Goal: Task Accomplishment & Management: Use online tool/utility

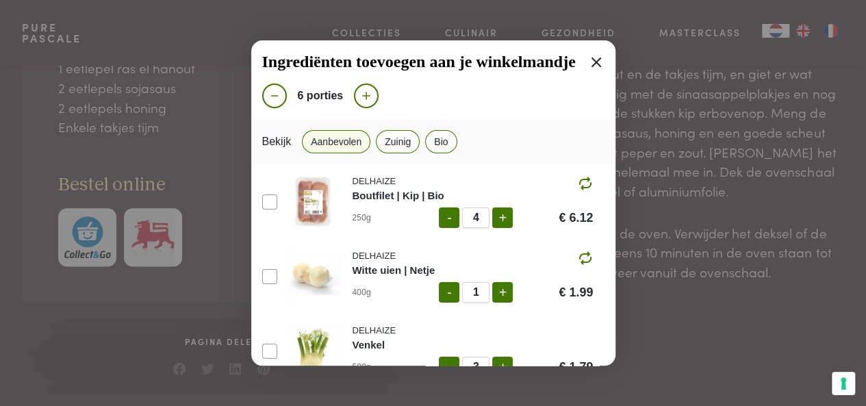
click at [425, 393] on div "Ingrediënten toevoegen aan je winkelmandje 6 porties Bekijk Aanbevolen Zuinig B…" at bounding box center [433, 203] width 866 height 406
click at [592, 64] on icon at bounding box center [596, 62] width 16 height 16
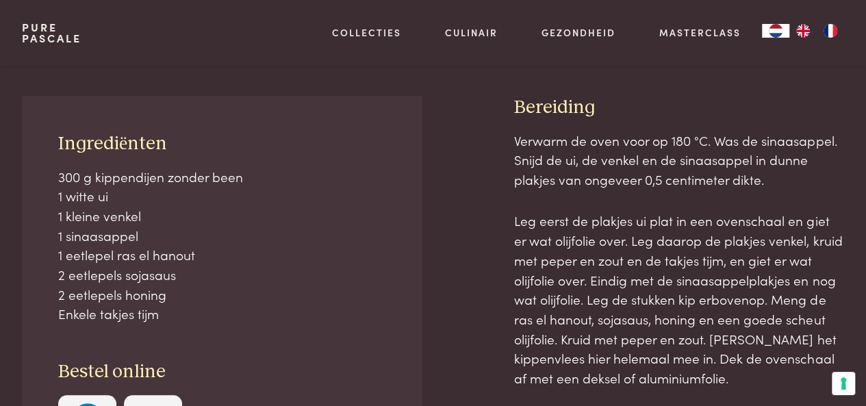
scroll to position [560, 0]
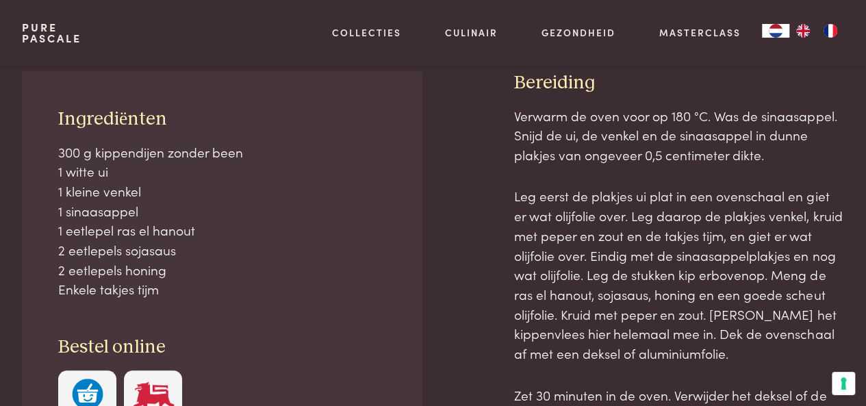
click at [425, 393] on div "Ingrediënten 300 g kippendijen zonder been 1 witte ui 1 kleine venkel 1 sinaasa…" at bounding box center [433, 314] width 823 height 486
click at [138, 394] on img at bounding box center [152, 400] width 47 height 42
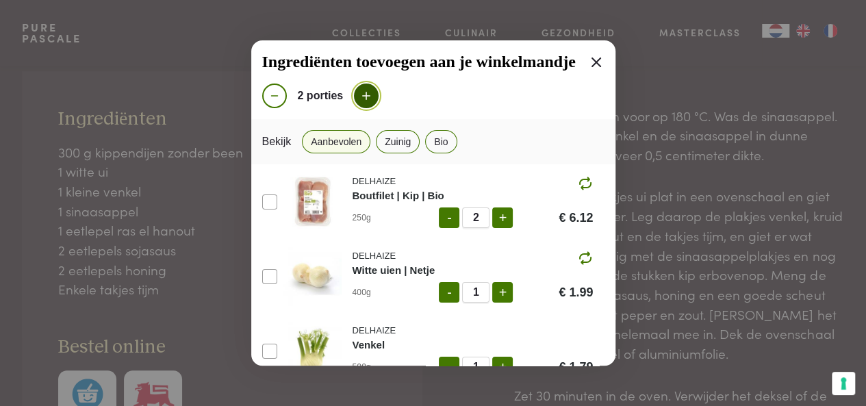
click at [370, 99] on icon at bounding box center [366, 96] width 12 height 12
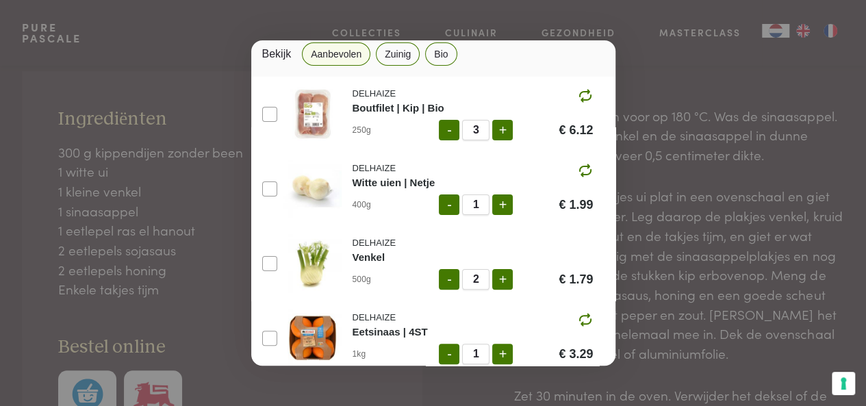
scroll to position [0, 0]
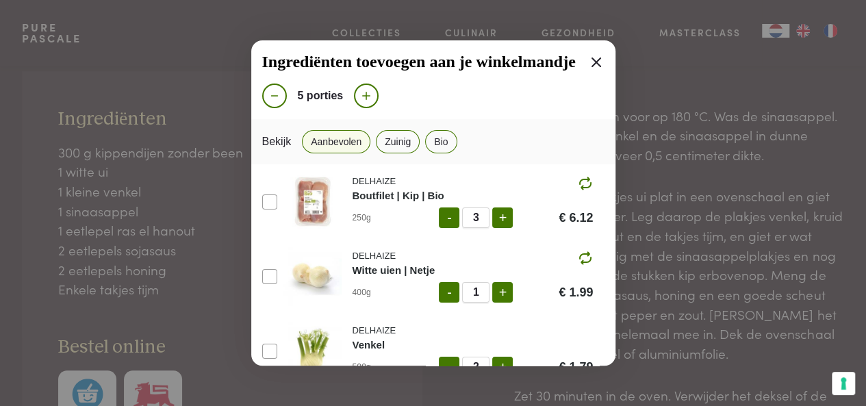
click at [174, 172] on div "Ingrediënten toevoegen aan je winkelmandje 5 porties Bekijk Aanbevolen Zuinig B…" at bounding box center [433, 203] width 866 height 406
click at [588, 61] on icon at bounding box center [596, 62] width 16 height 16
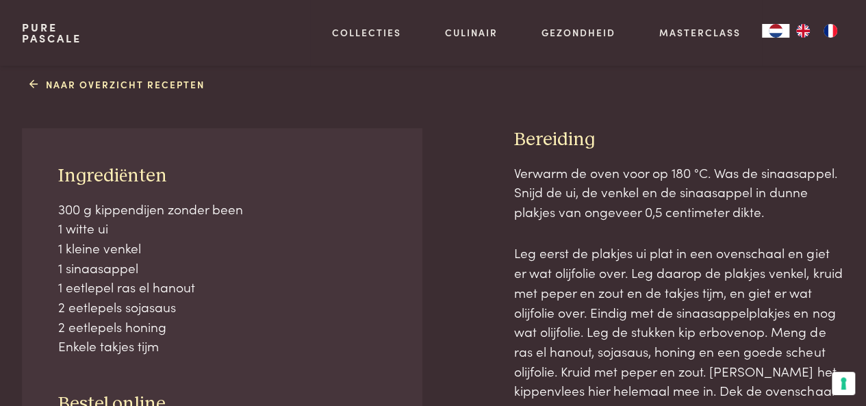
scroll to position [515, 0]
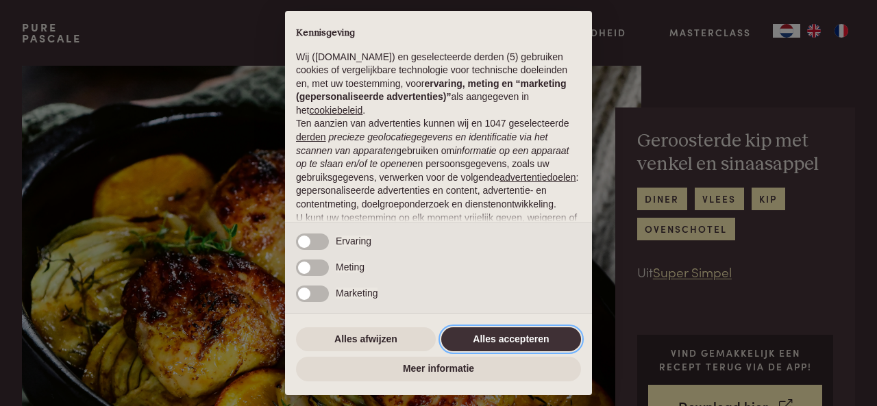
click at [489, 344] on button "Alles accepteren" at bounding box center [511, 339] width 140 height 25
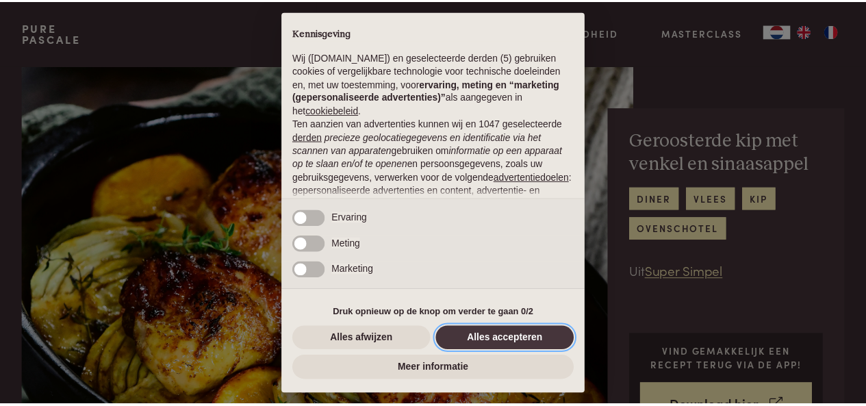
scroll to position [144, 0]
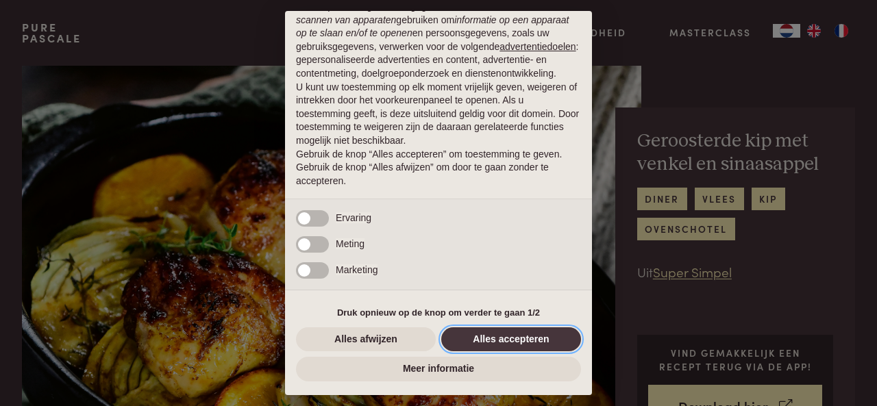
click at [489, 344] on button "Alles accepteren" at bounding box center [511, 339] width 140 height 25
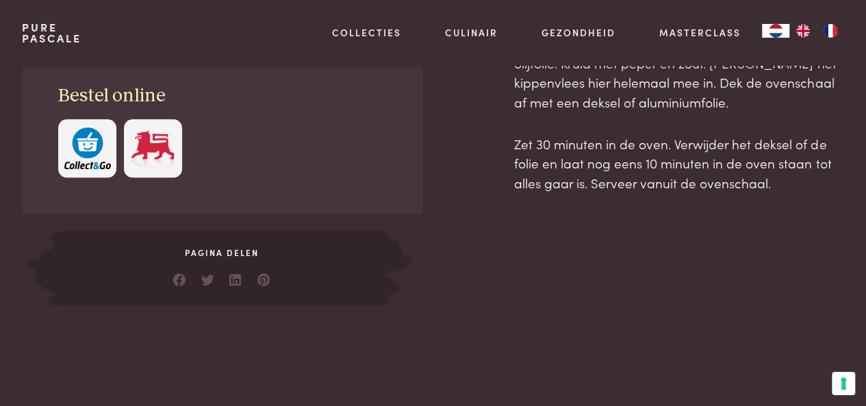
scroll to position [815, 0]
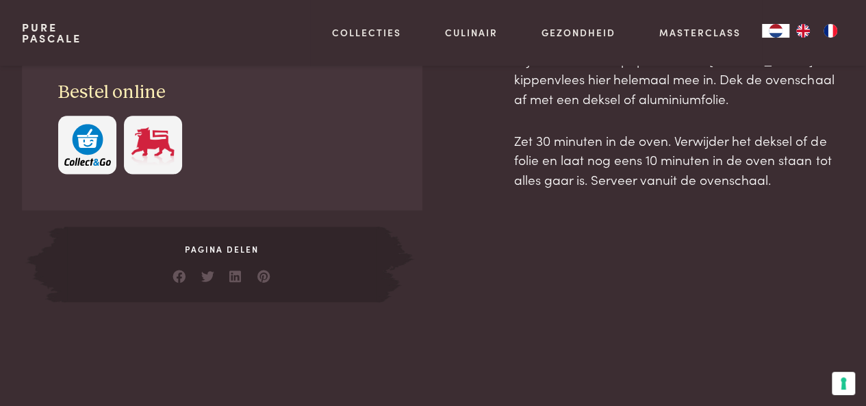
click at [183, 146] on div at bounding box center [221, 145] width 327 height 58
click at [158, 140] on img at bounding box center [152, 145] width 47 height 42
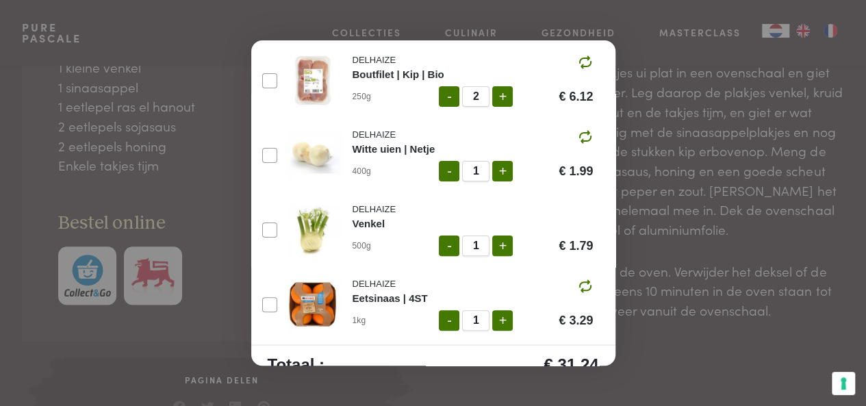
scroll to position [0, 0]
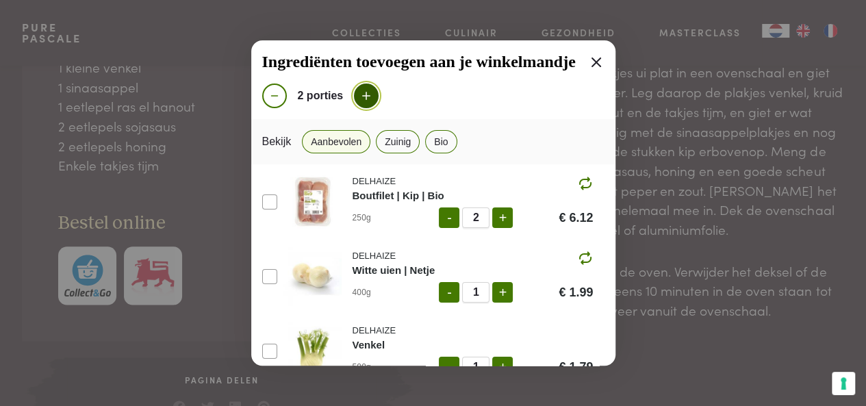
click at [357, 92] on button at bounding box center [366, 96] width 25 height 25
click at [592, 60] on icon at bounding box center [597, 63] width 10 height 10
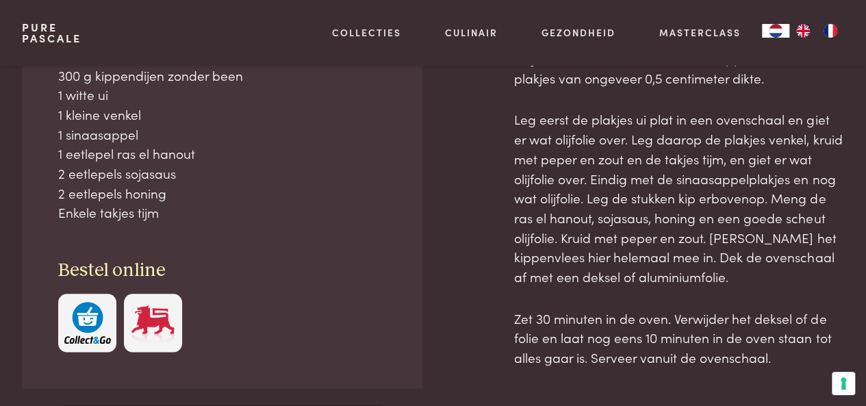
scroll to position [642, 0]
